Goal: Entertainment & Leisure: Consume media (video, audio)

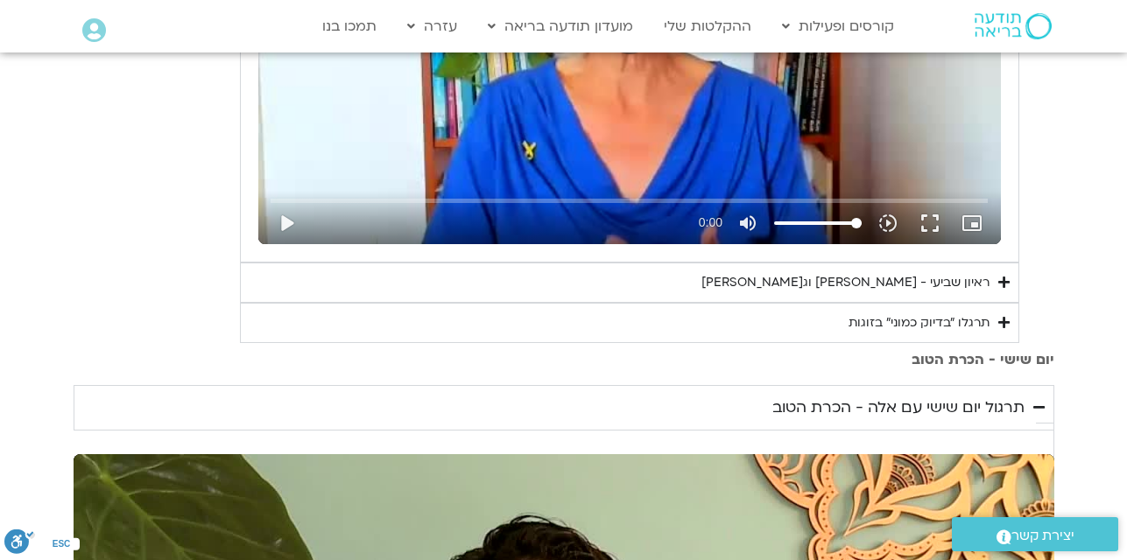
scroll to position [1004, 0]
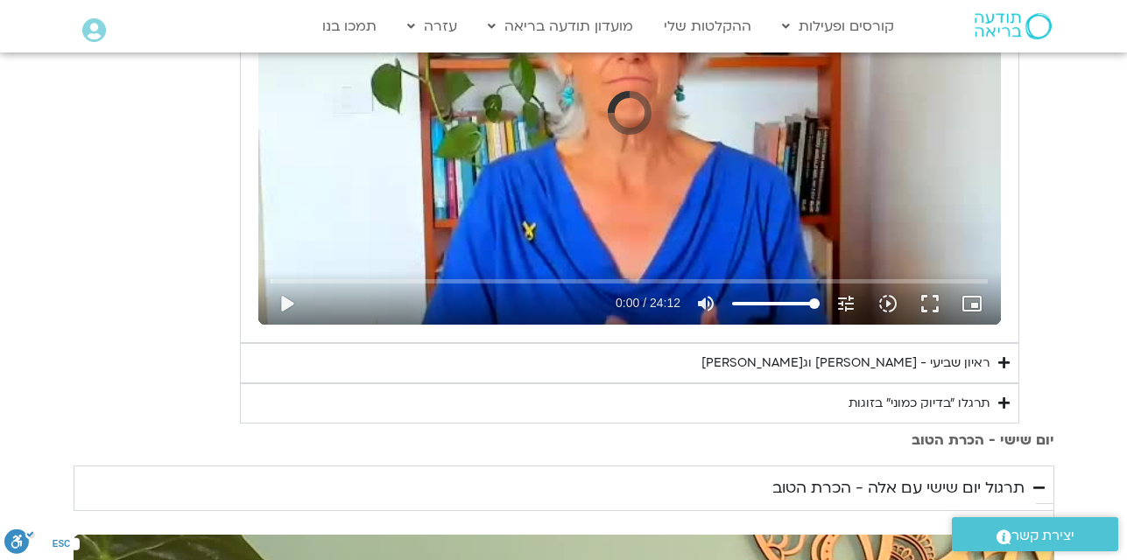
click at [1006, 363] on icon "Accordion. Open links with Enter or Space, close with Escape, and navigate with…" at bounding box center [1003, 362] width 11 height 13
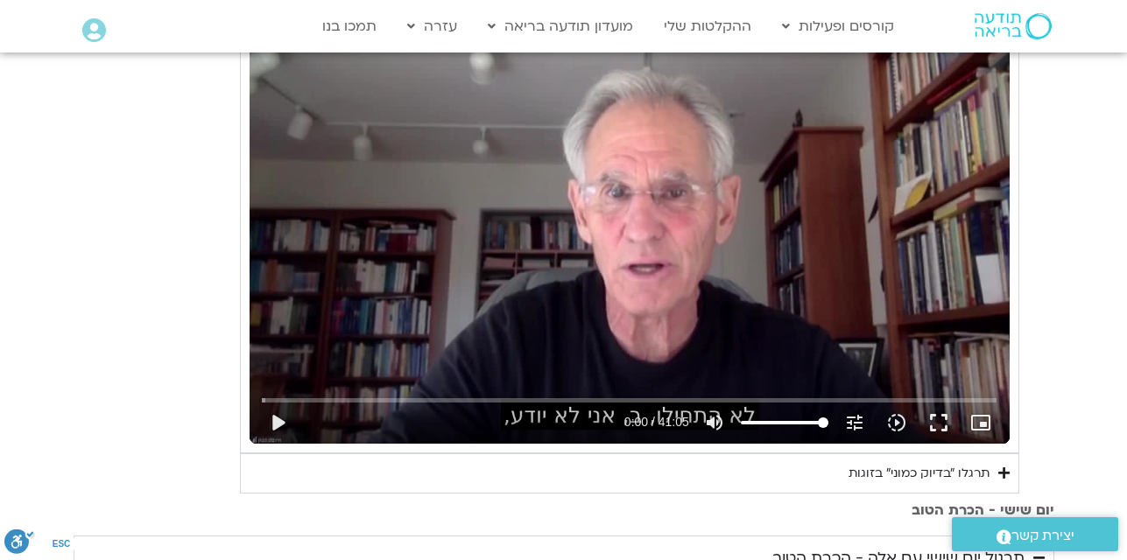
scroll to position [1390, 0]
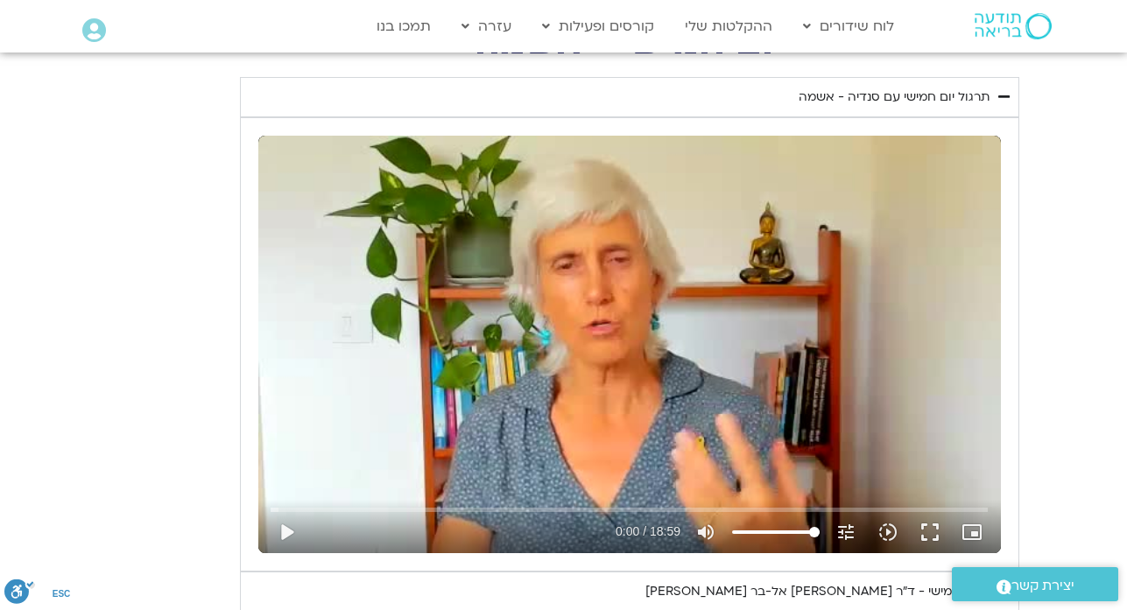
scroll to position [760, 0]
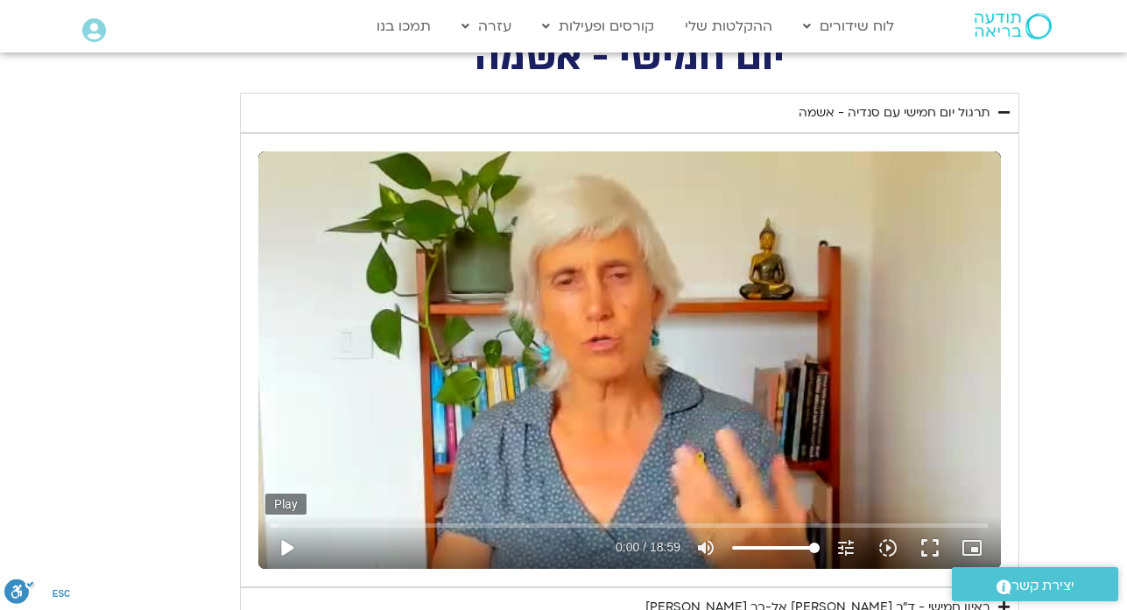
click at [286, 545] on button "play_arrow" at bounding box center [286, 548] width 42 height 42
type input "1377.76"
type input "0.1"
type input "1377.76"
type input "0.144706"
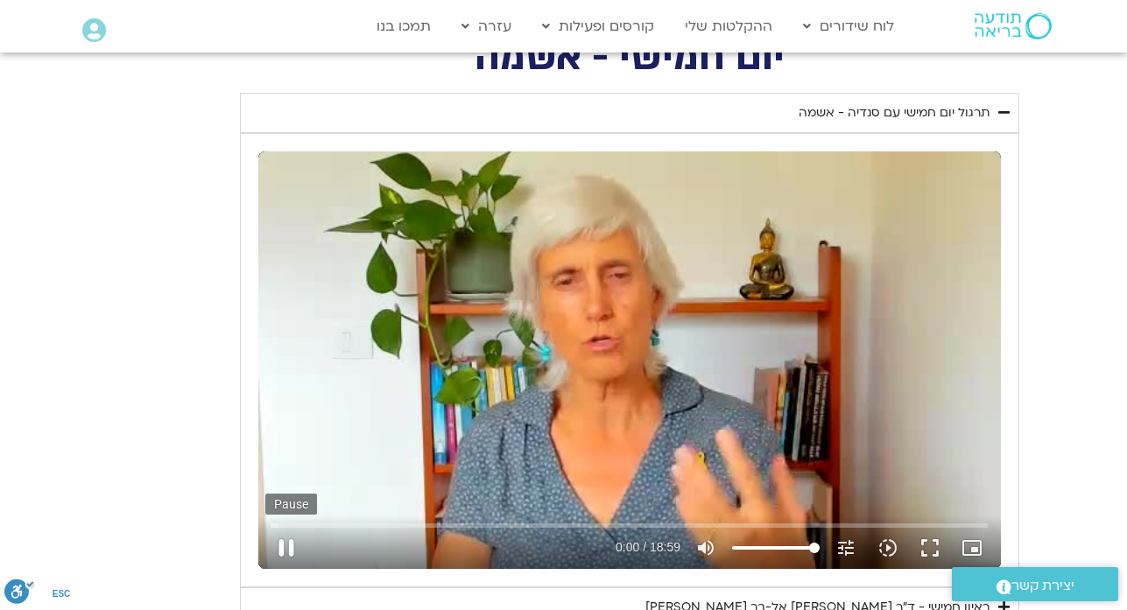
type input "1377.76"
type input "0.270553"
type input "1377.76"
type input "0.403375"
type input "1377.76"
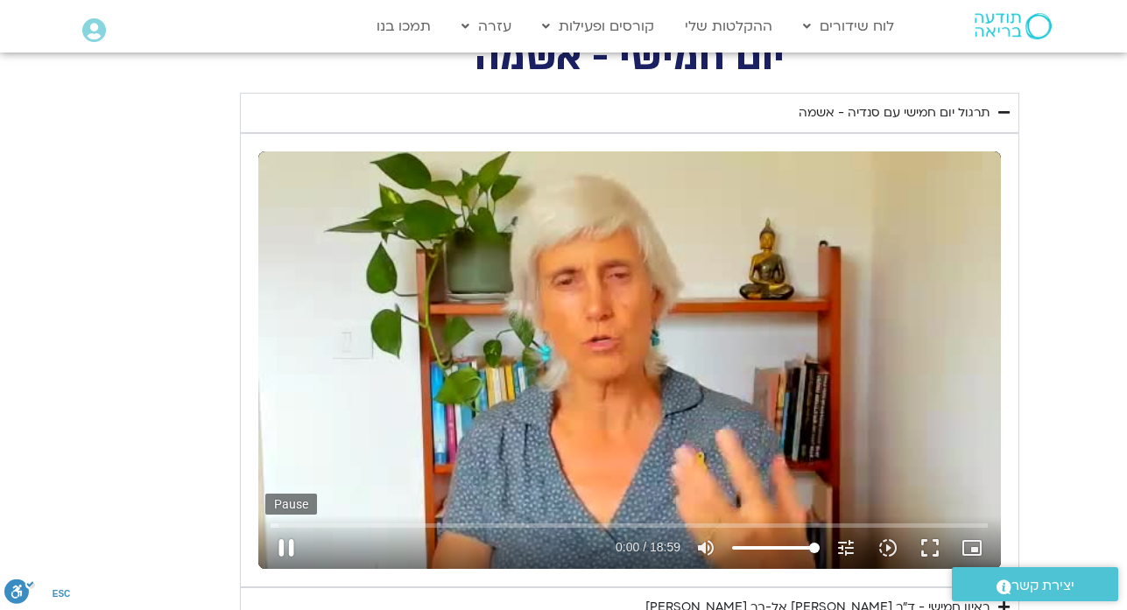
type input "0.516245"
type input "1377.76"
type input "0.638105"
type input "1377.76"
type input "0.764386"
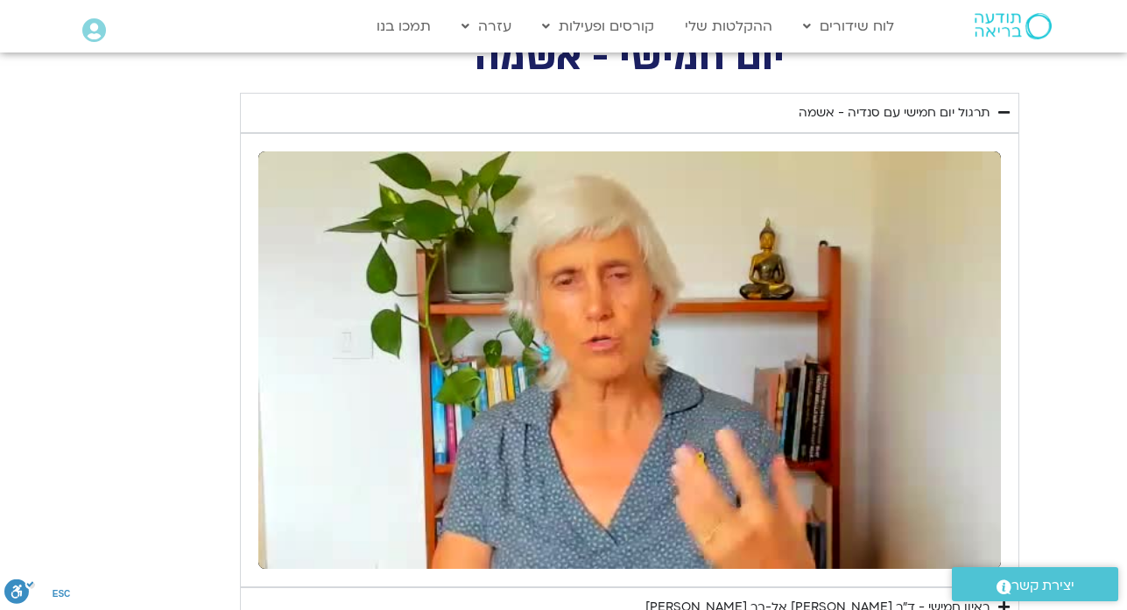
type input "1377.76"
type input "111.901945"
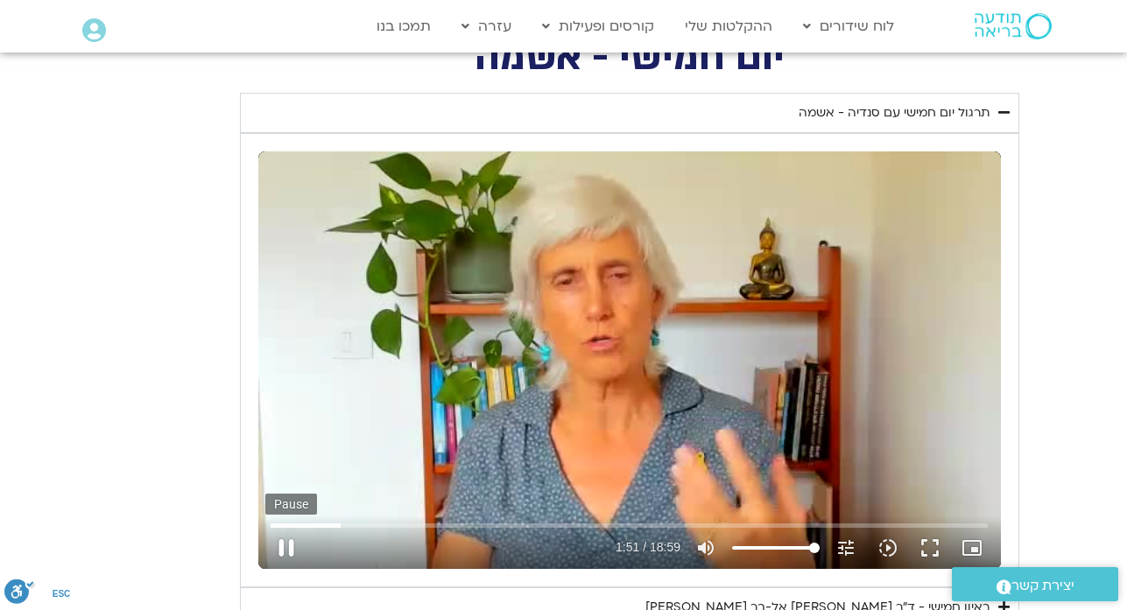
type input "1377.76"
click at [283, 552] on button "pause" at bounding box center [286, 548] width 42 height 42
type input "111.954659"
type input "1377.76"
type input "93.2003097773475"
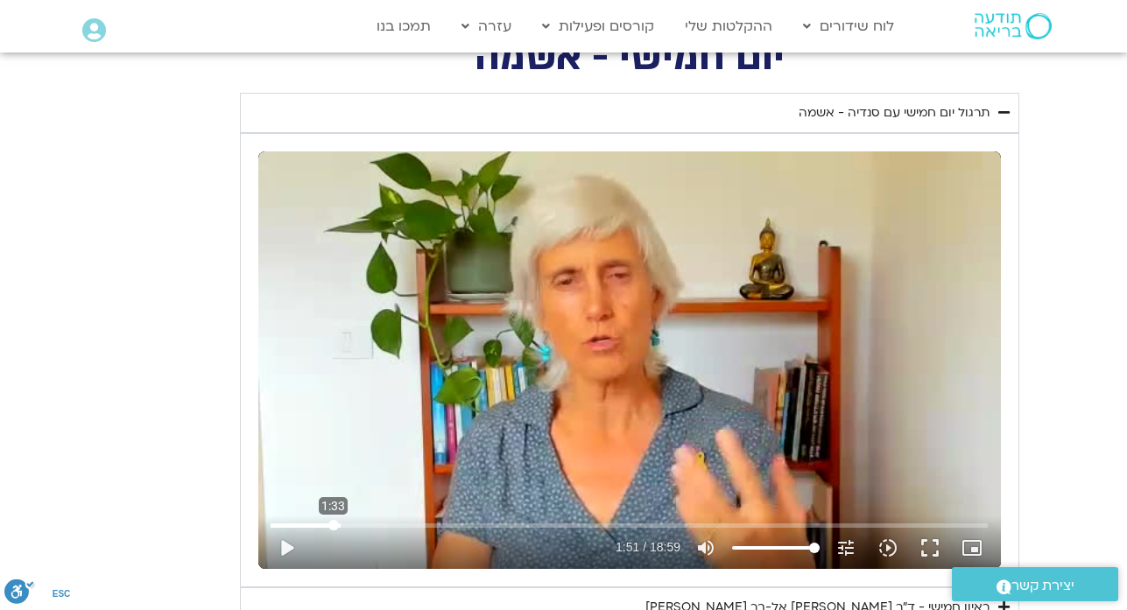
type input "1377.76"
click at [334, 525] on input "Seek" at bounding box center [629, 525] width 717 height 11
type input "93.200309"
type input "1377.76"
click at [287, 551] on button "play_arrow" at bounding box center [286, 548] width 42 height 42
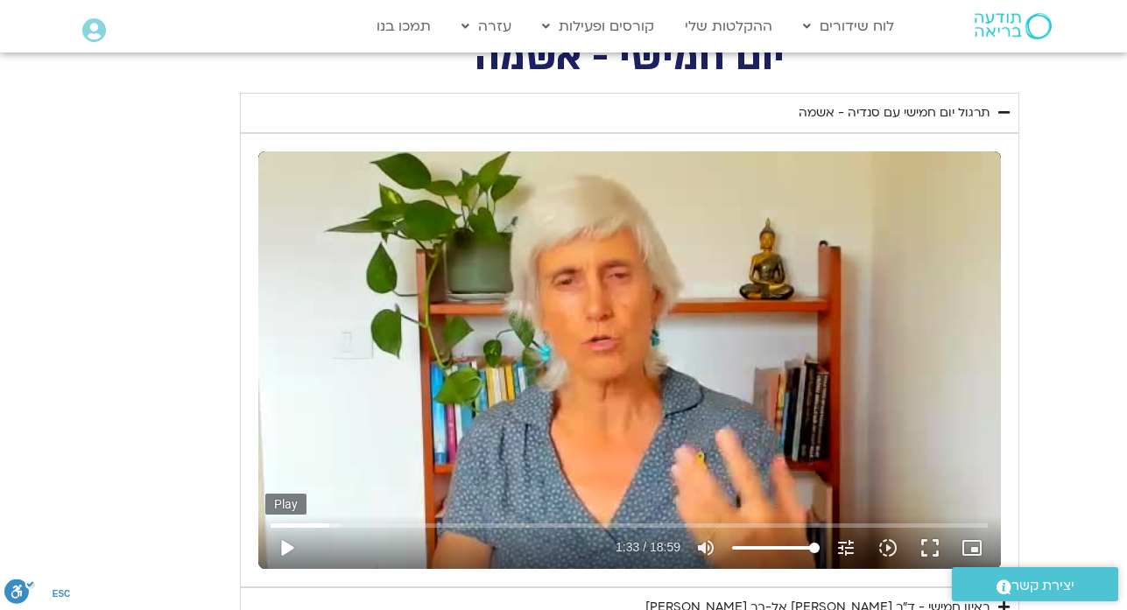
type input "93.221382"
type input "1377.76"
type input "93.321369"
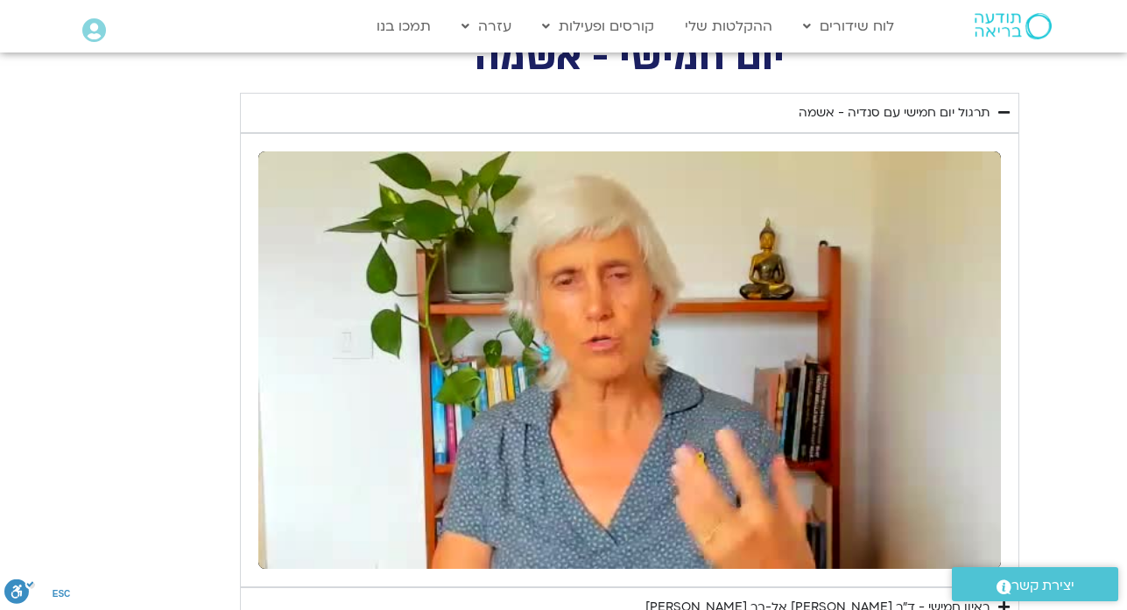
type input "1377.76"
type input "111.890649"
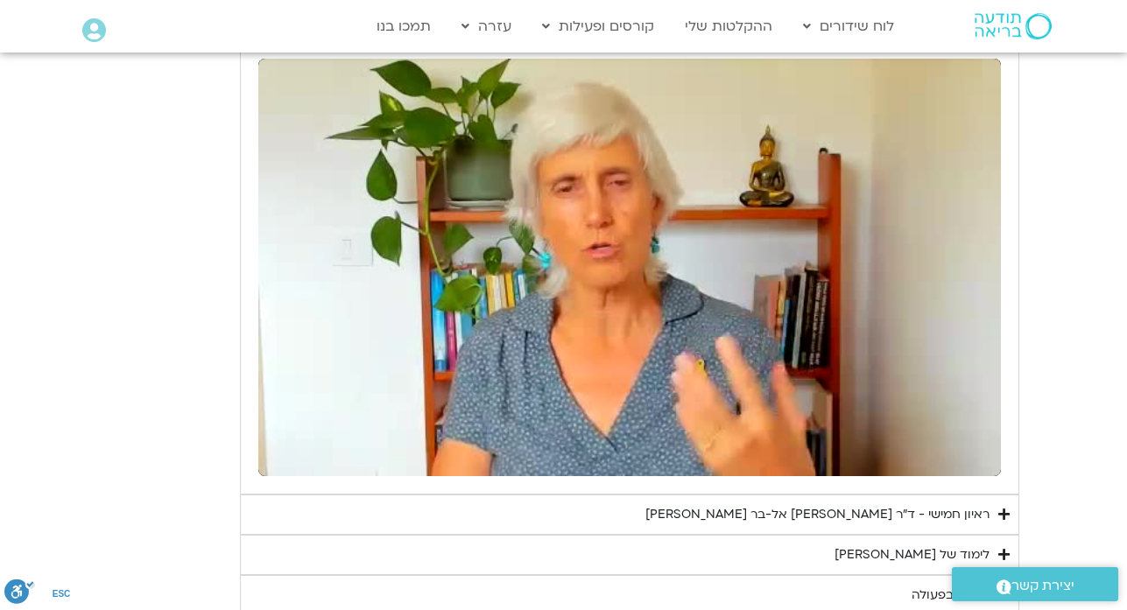
scroll to position [865, 0]
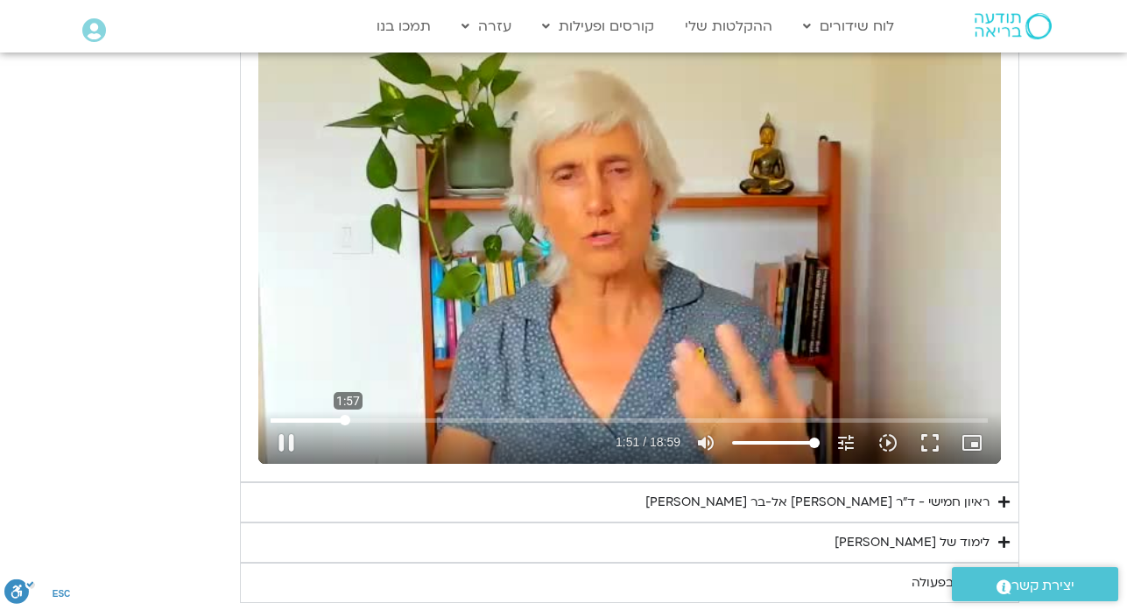
click at [349, 419] on input "Seek" at bounding box center [629, 420] width 717 height 11
type input "1377.76"
type input "128.495101645692"
type input "1377.76"
click at [356, 417] on input "Seek" at bounding box center [629, 420] width 717 height 11
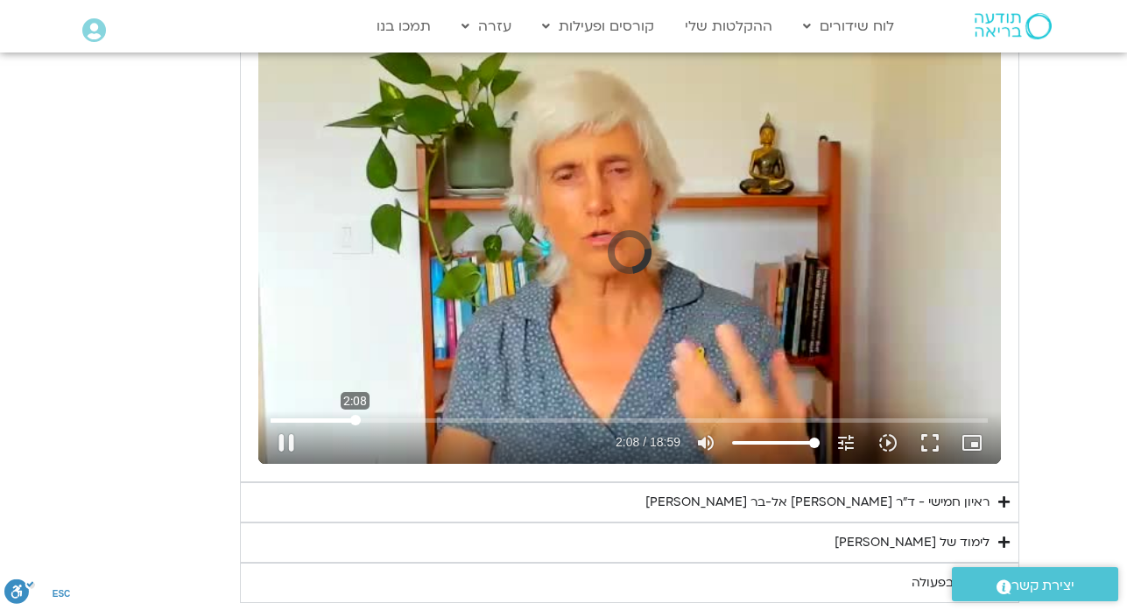
type input "128.495101"
type input "1377.76"
type input "128.515101"
type input "1377.76"
type input "128.560216"
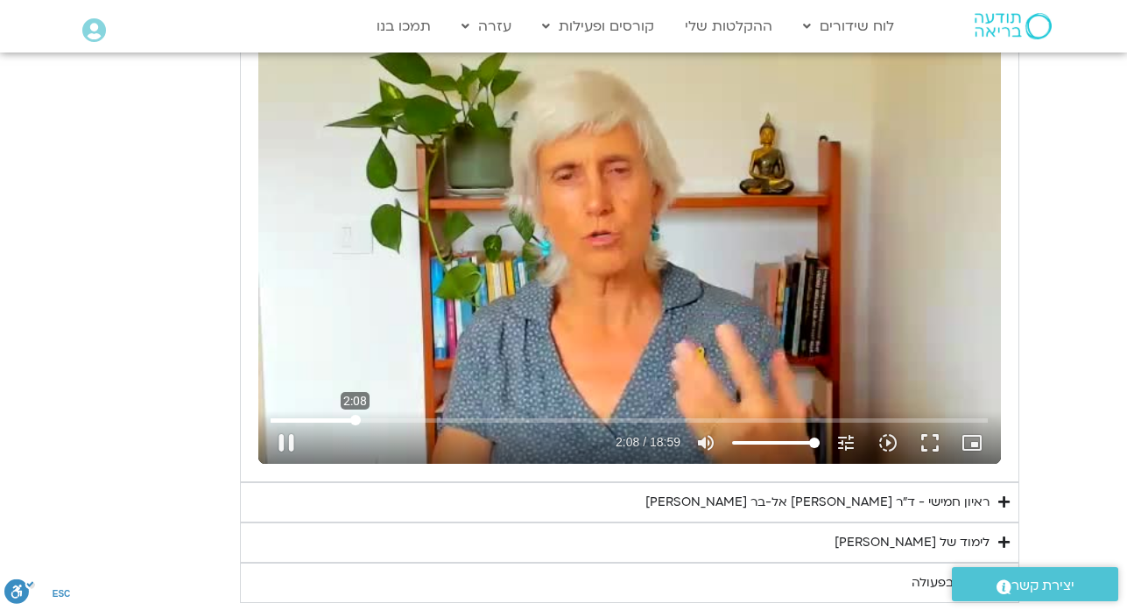
type input "1377.76"
type input "128.754328"
type input "1377.76"
type input "128.872743"
type input "1377.76"
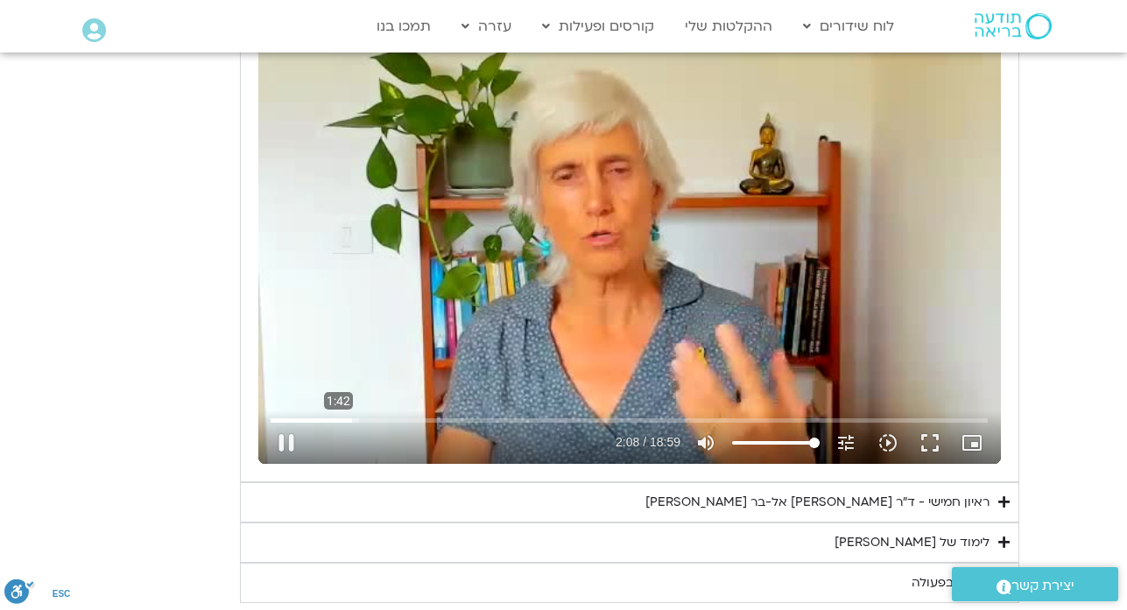
type input "129.061206"
type input "1377.76"
type input "129.189431"
type input "1377.76"
type input "129.326669"
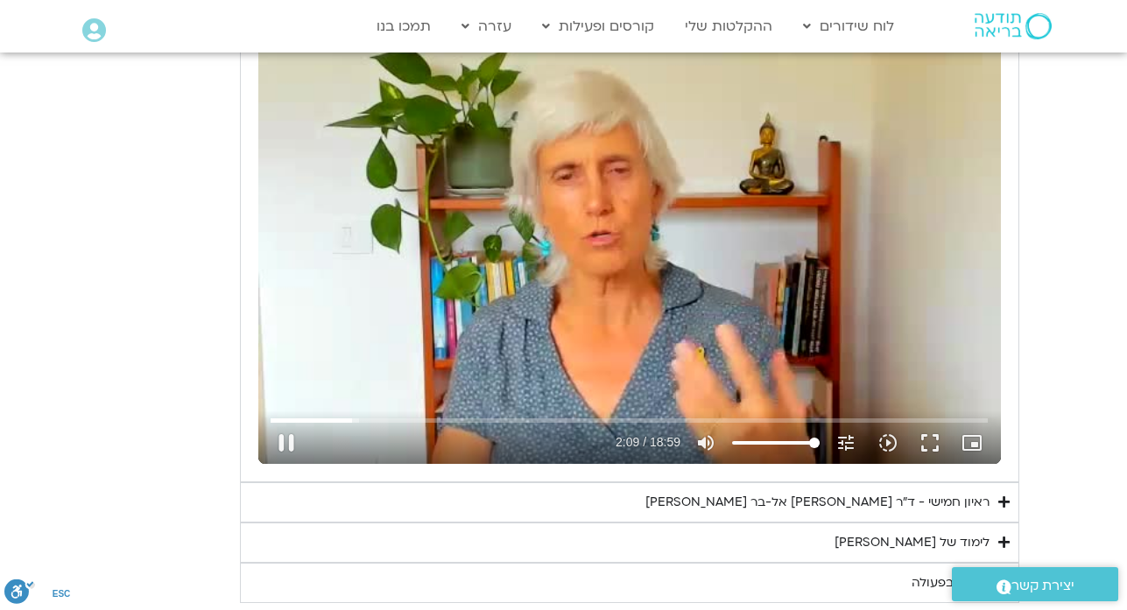
type input "1377.76"
type input "129.453771"
type input "1377.76"
type input "129.582501"
type input "1377.76"
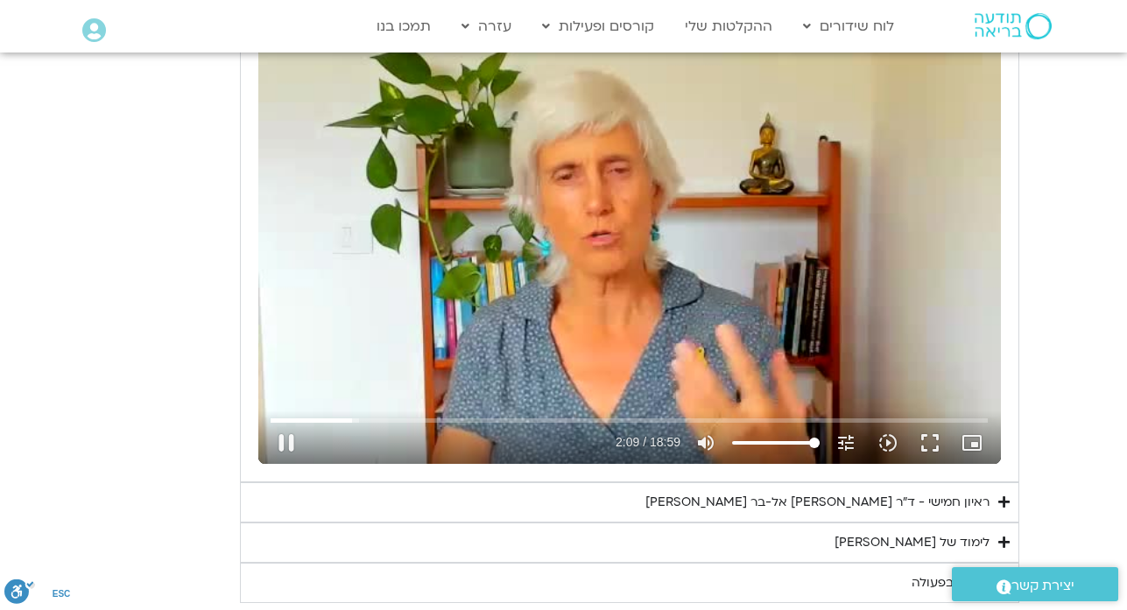
type input "129.71008"
type input "1377.76"
type input "129.847164"
type input "1377.76"
type input "129.987831"
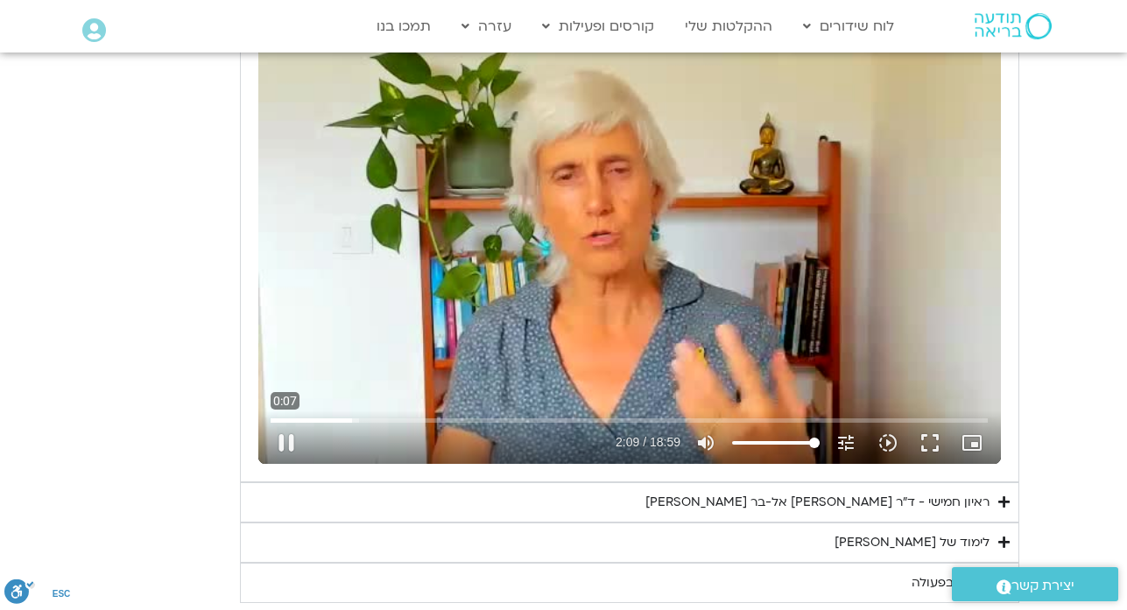
type input "1377.76"
type input "130.10778"
type input "1377.76"
type input "130.241767"
type input "1377.76"
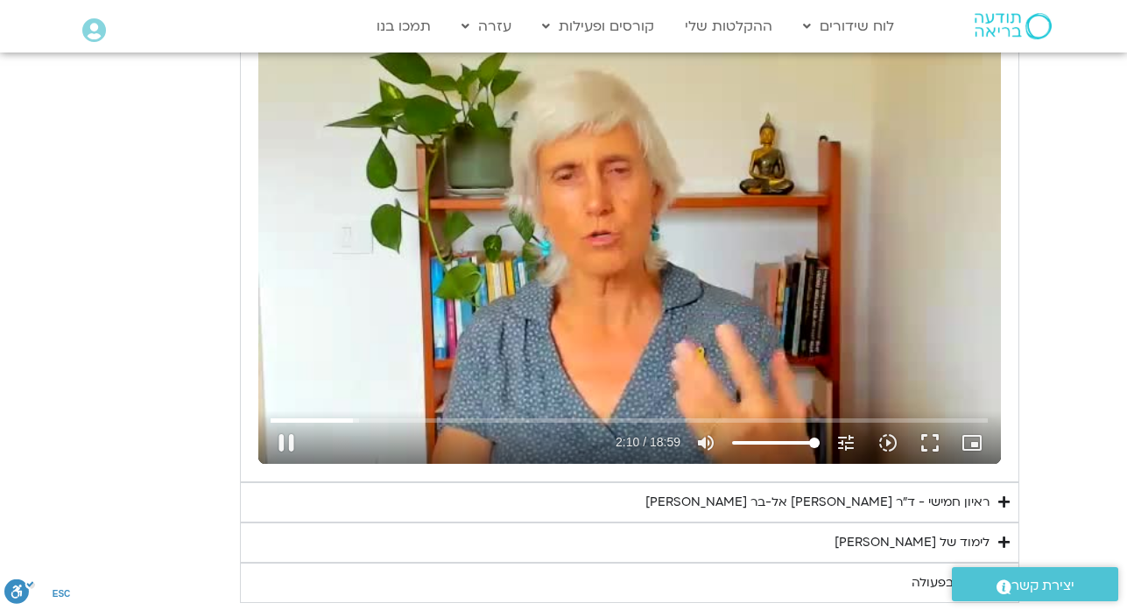
type input "130.3682"
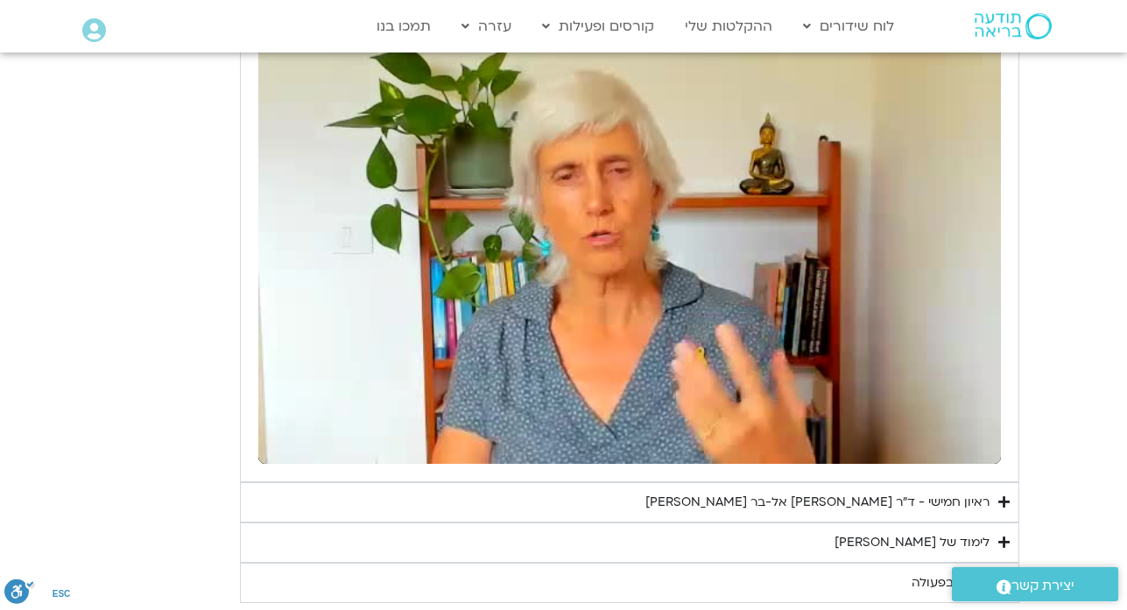
type input "1377.76"
